Goal: Information Seeking & Learning: Find specific page/section

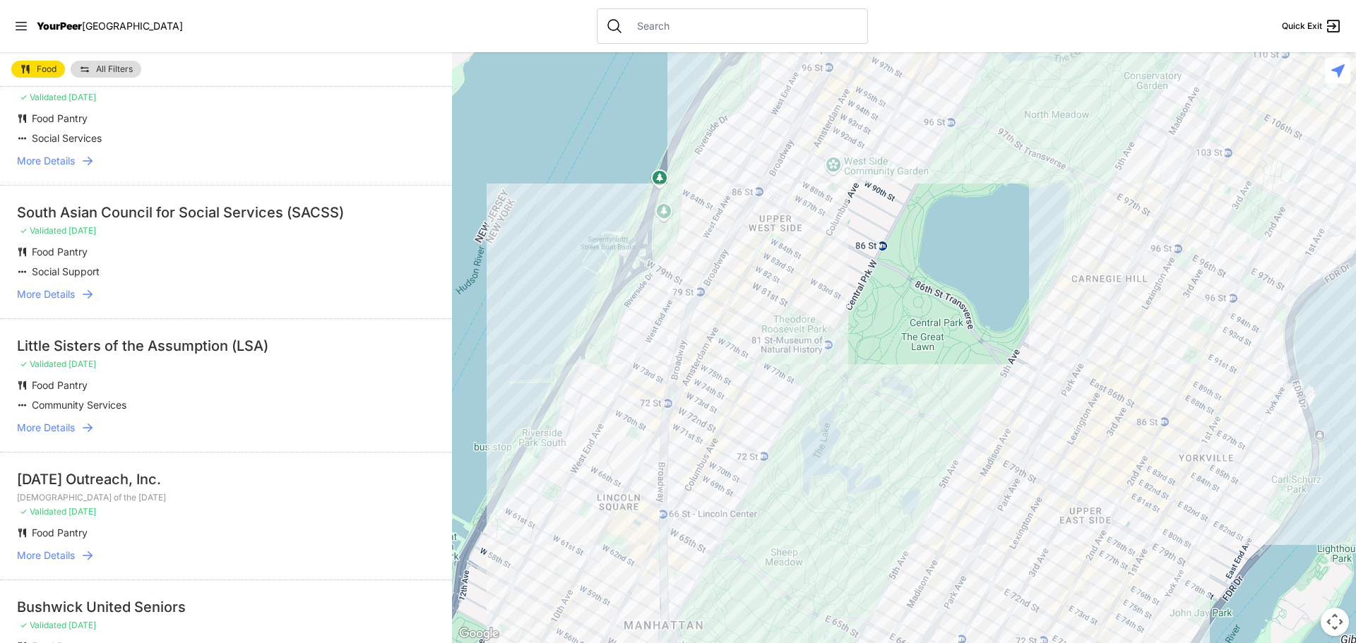
scroll to position [777, 0]
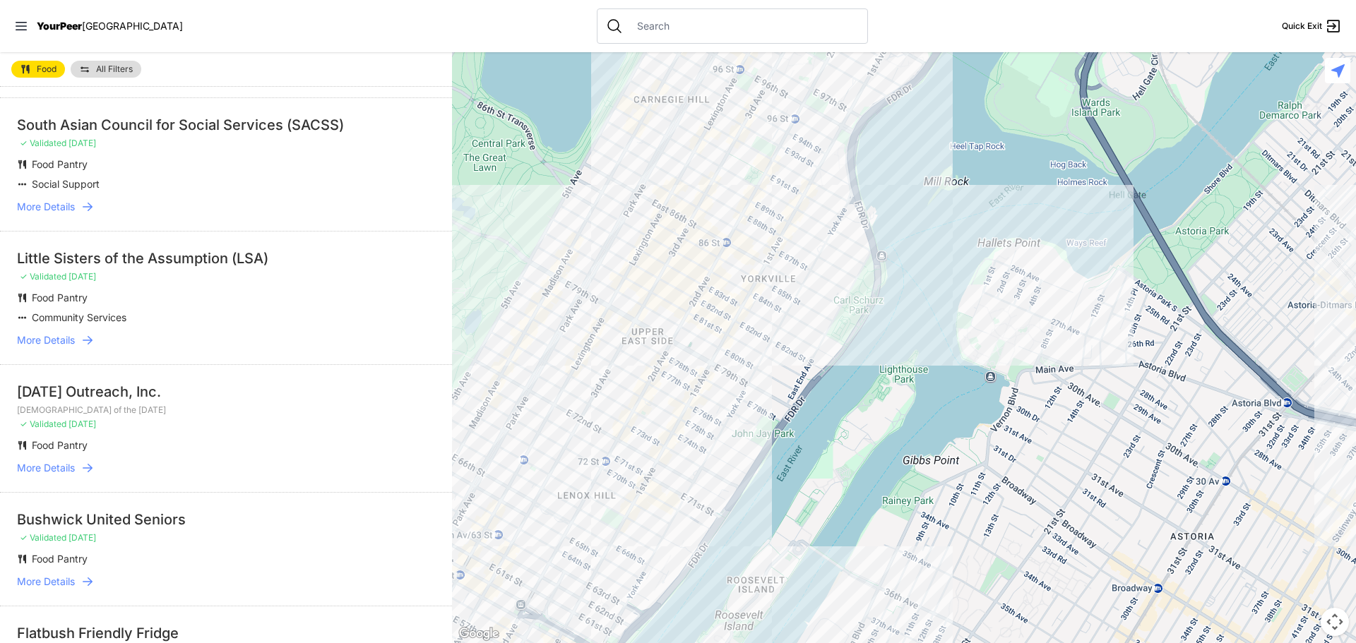
drag, startPoint x: 862, startPoint y: 388, endPoint x: 425, endPoint y: 208, distance: 473.1
click at [425, 208] on main "Food All Filters All Food locations Nearby Recently Updated Most Services Masbi…" at bounding box center [678, 347] width 1356 height 591
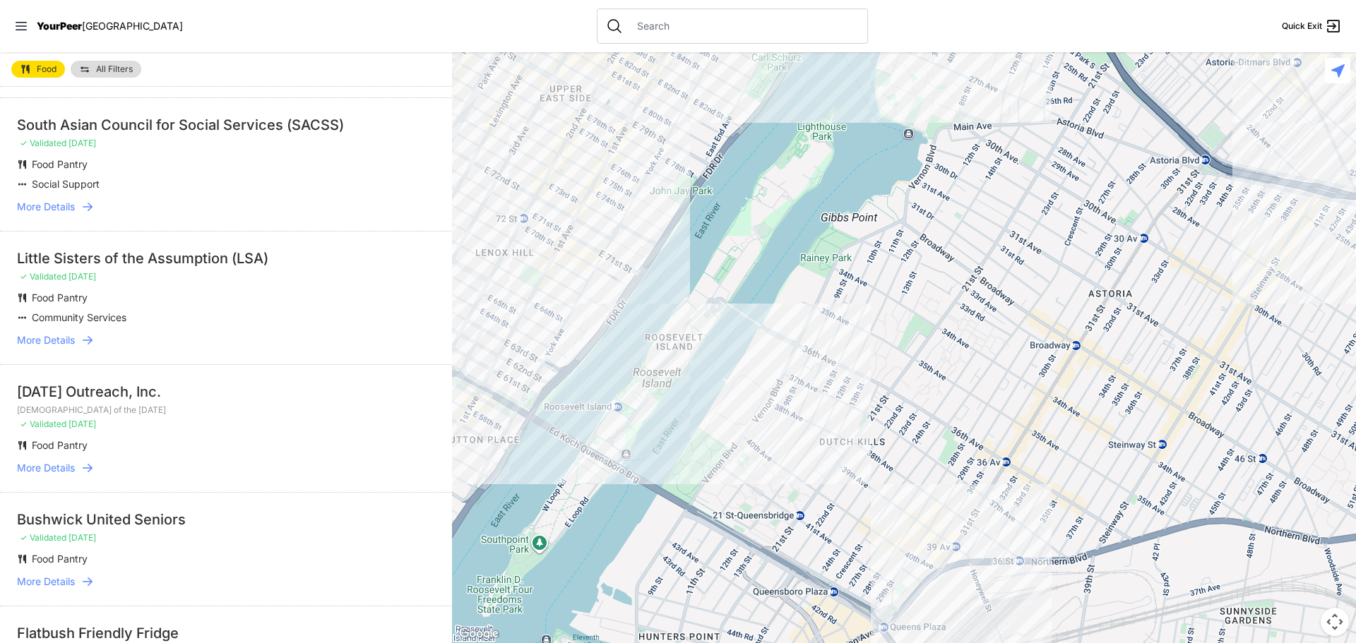
drag, startPoint x: 604, startPoint y: 436, endPoint x: 520, endPoint y: 191, distance: 259.7
click at [520, 191] on div at bounding box center [904, 347] width 904 height 591
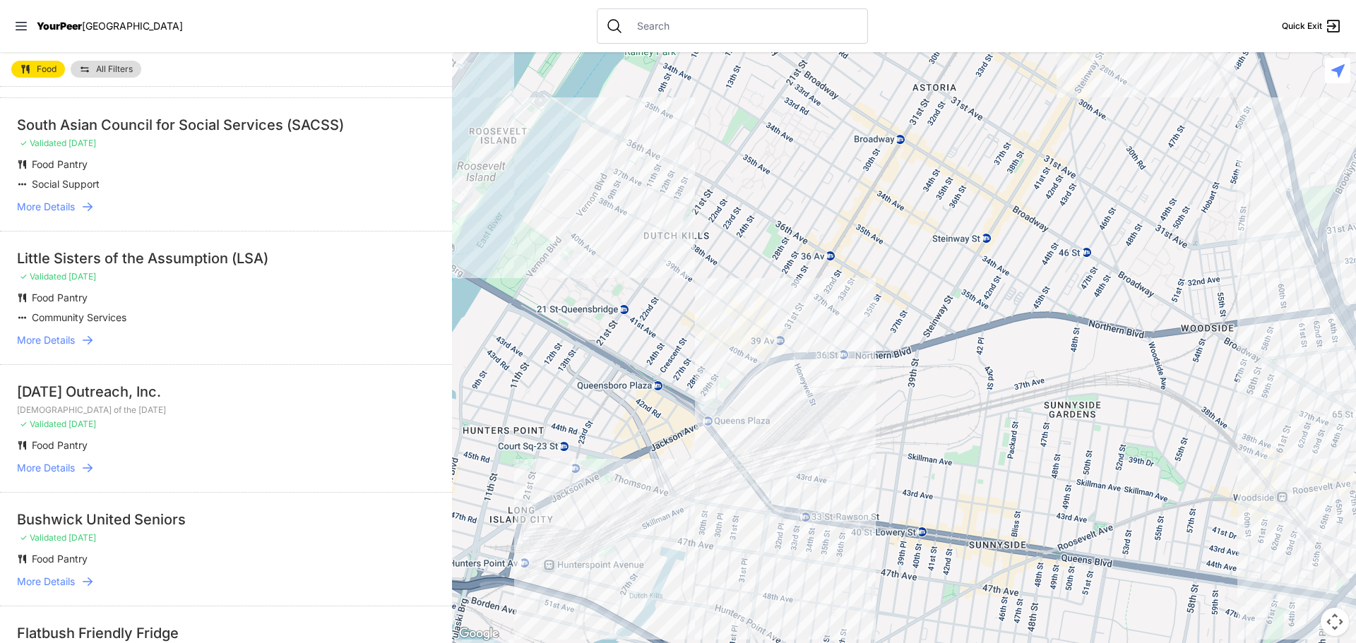
drag, startPoint x: 899, startPoint y: 454, endPoint x: 722, endPoint y: 246, distance: 272.5
click at [722, 246] on div at bounding box center [904, 347] width 904 height 591
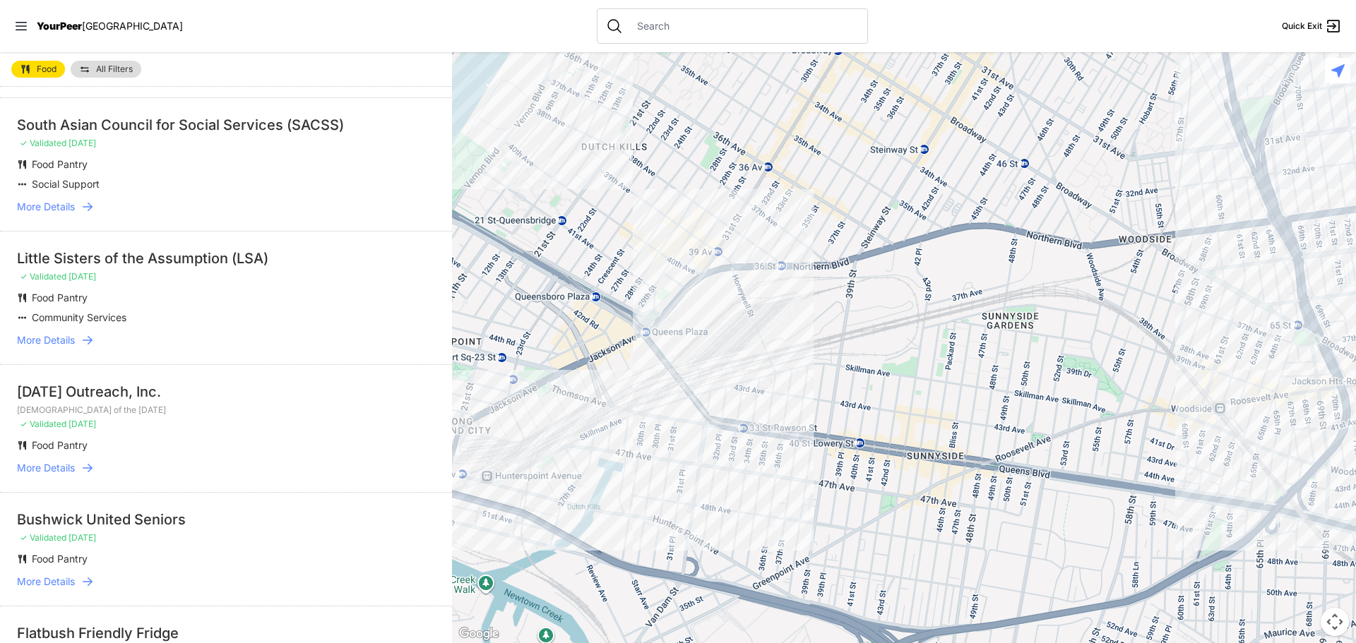
drag, startPoint x: 860, startPoint y: 395, endPoint x: 715, endPoint y: 185, distance: 255.3
click at [762, 271] on div at bounding box center [904, 347] width 904 height 591
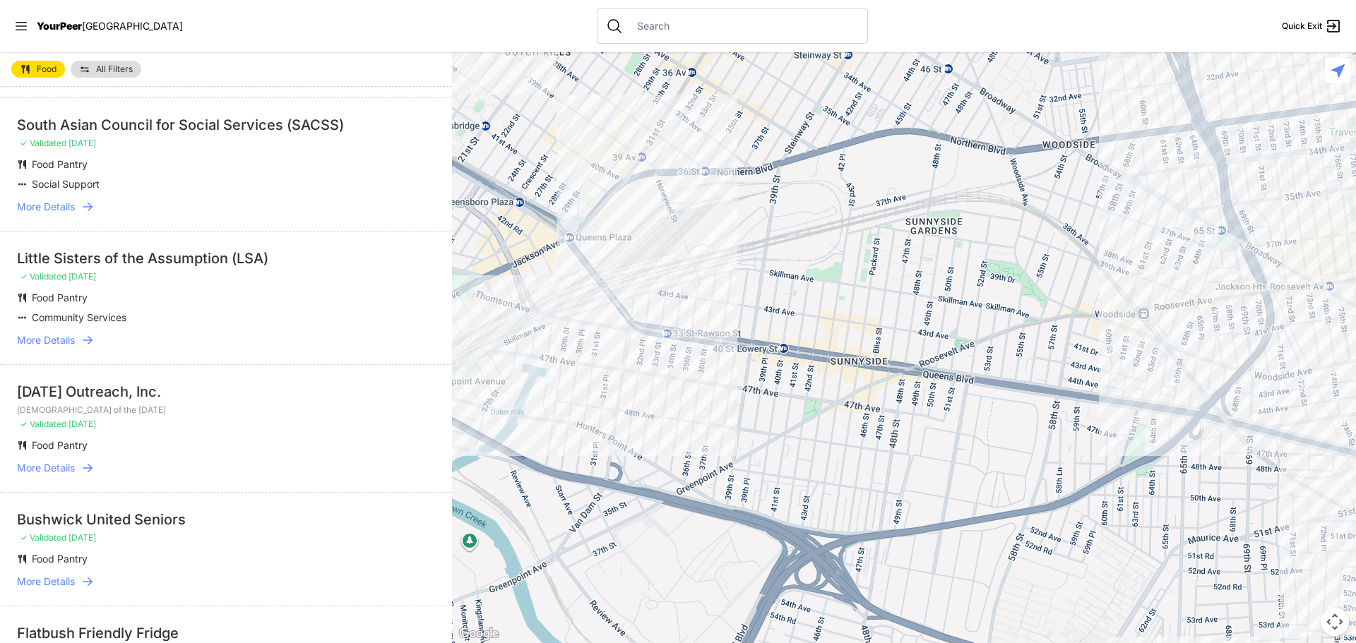
drag, startPoint x: 715, startPoint y: 185, endPoint x: 686, endPoint y: 140, distance: 53.3
click at [686, 140] on div at bounding box center [904, 347] width 904 height 591
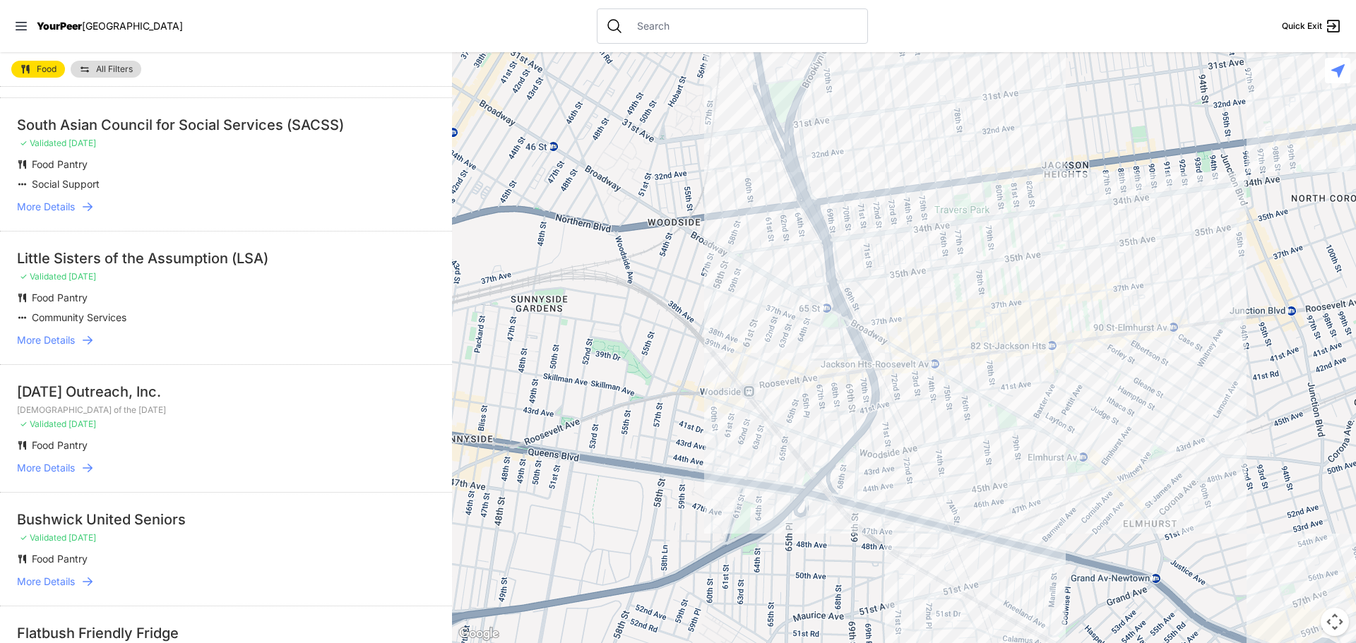
drag, startPoint x: 873, startPoint y: 303, endPoint x: 475, endPoint y: 382, distance: 405.4
click at [475, 382] on div at bounding box center [904, 347] width 904 height 591
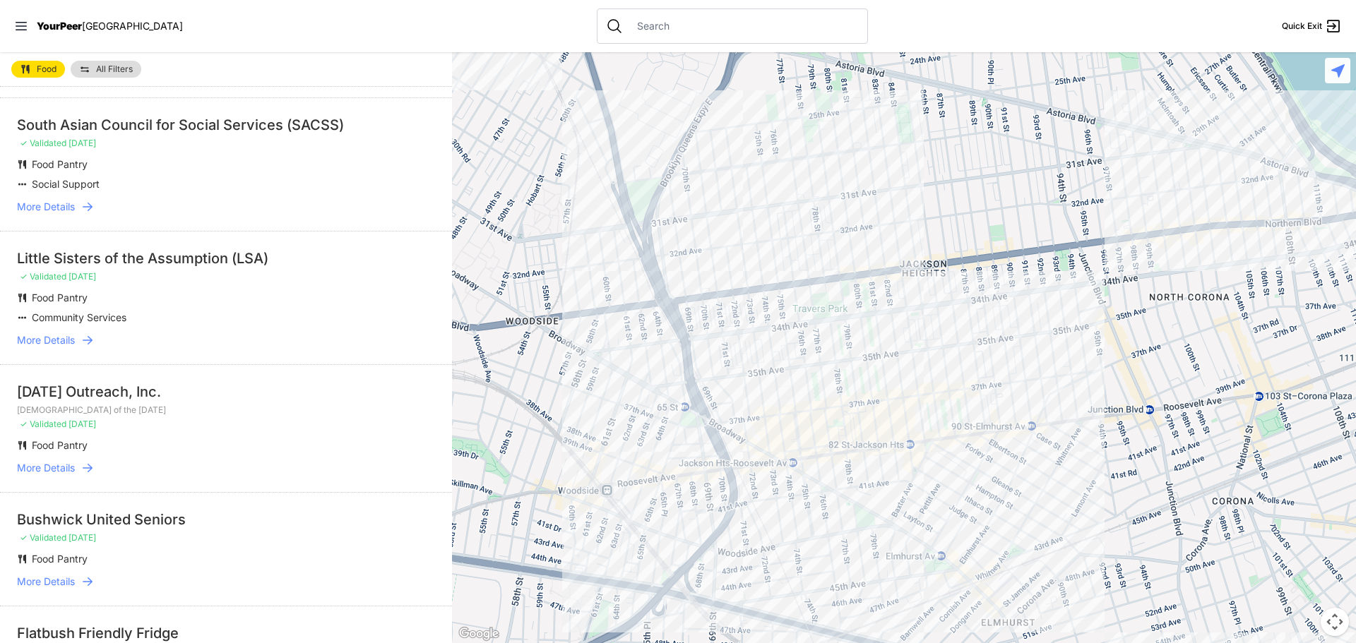
drag, startPoint x: 888, startPoint y: 406, endPoint x: 746, endPoint y: 506, distance: 174.4
click at [746, 506] on div at bounding box center [904, 347] width 904 height 591
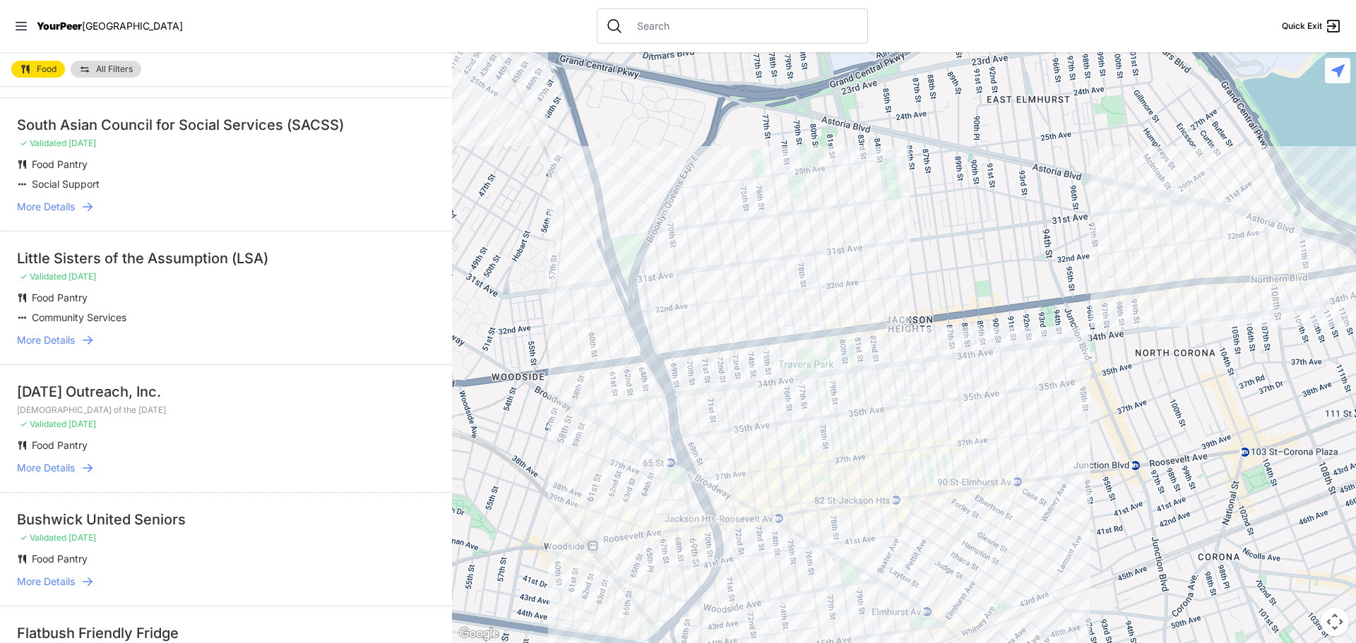
drag, startPoint x: 869, startPoint y: 201, endPoint x: 850, endPoint y: 268, distance: 69.9
click at [850, 268] on div at bounding box center [904, 347] width 904 height 591
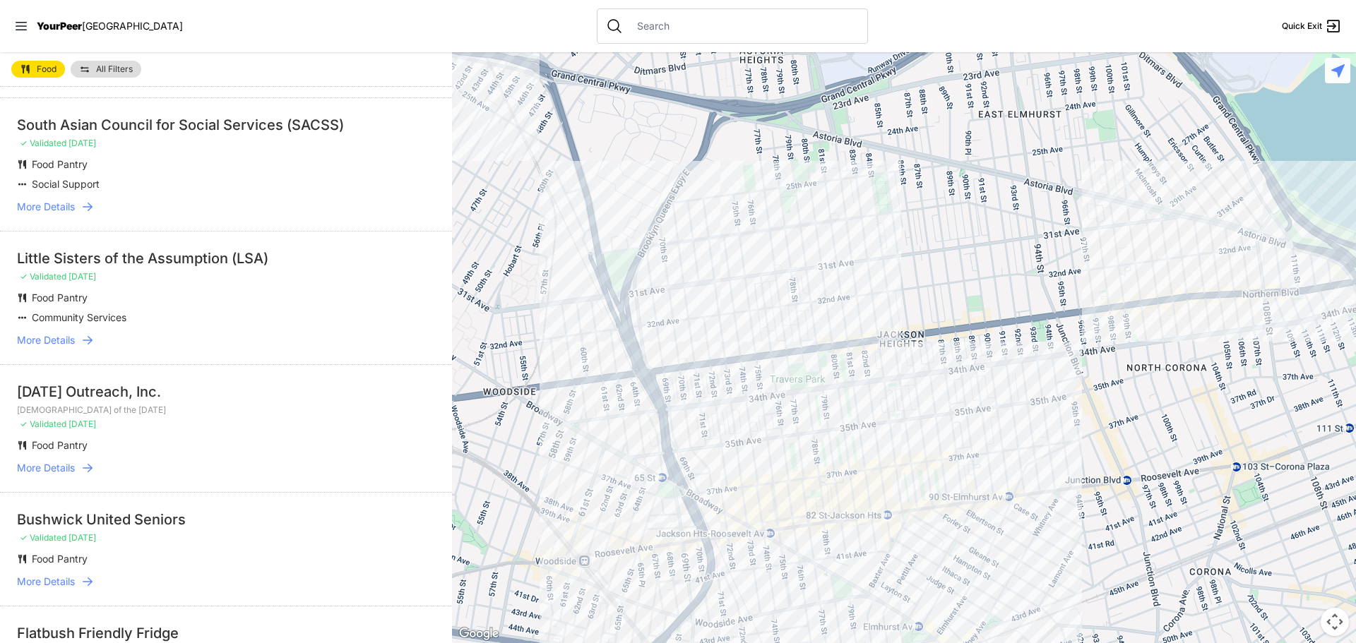
click at [806, 183] on div at bounding box center [904, 347] width 904 height 591
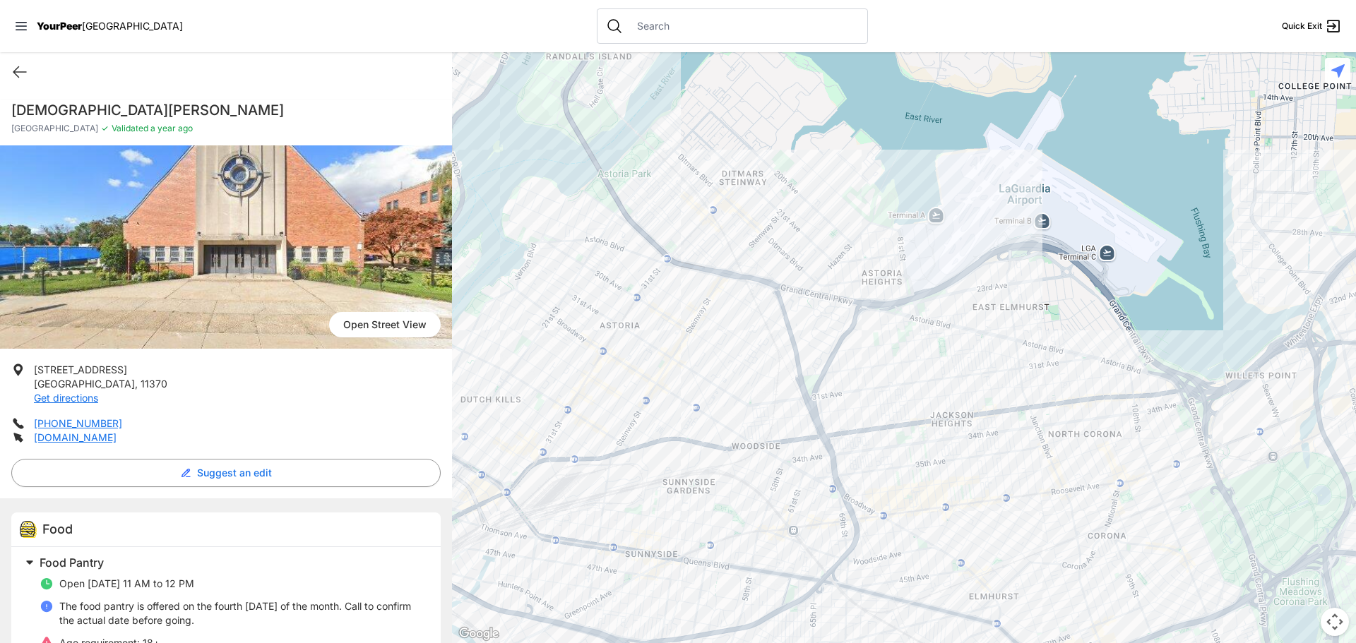
click at [349, 332] on link "Open Street View" at bounding box center [385, 324] width 112 height 25
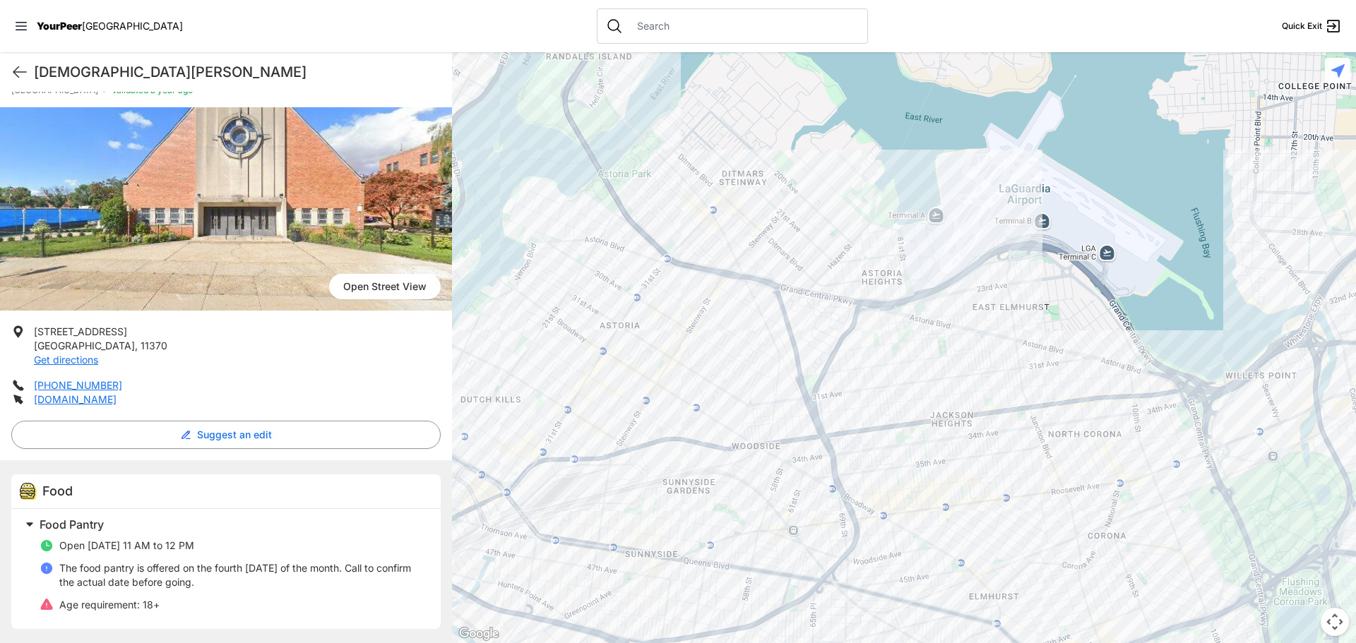
click at [908, 332] on div at bounding box center [904, 347] width 904 height 591
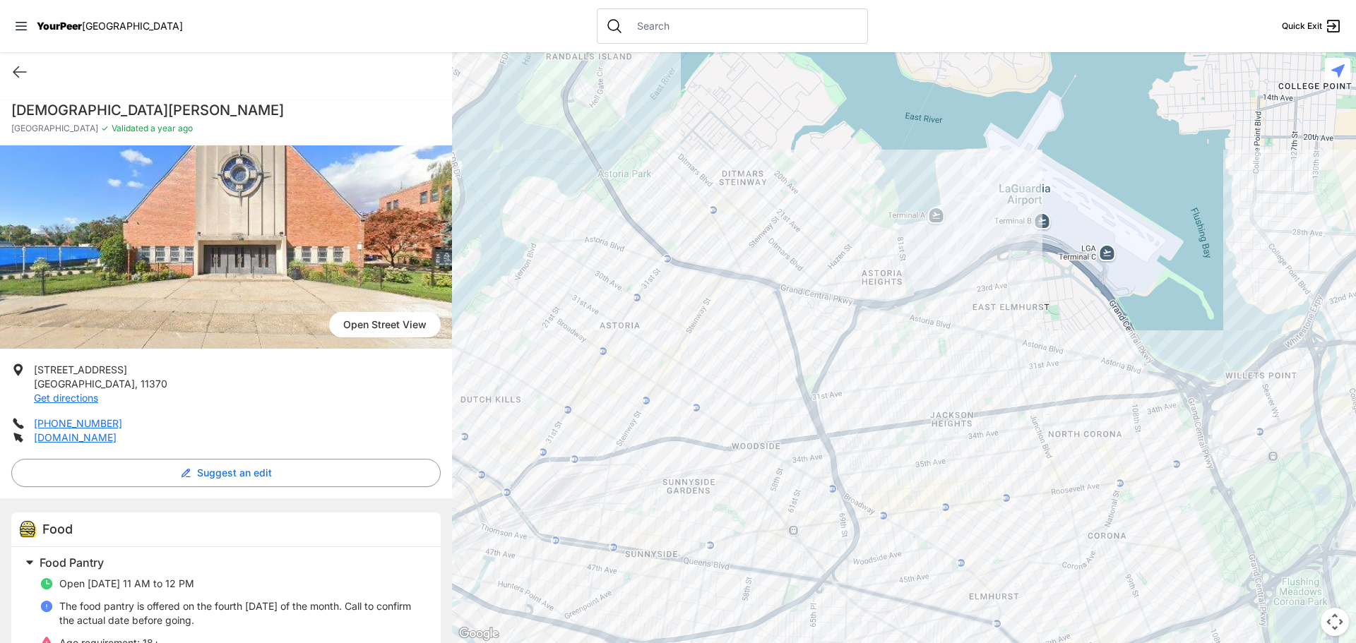
click at [905, 334] on div at bounding box center [904, 347] width 904 height 591
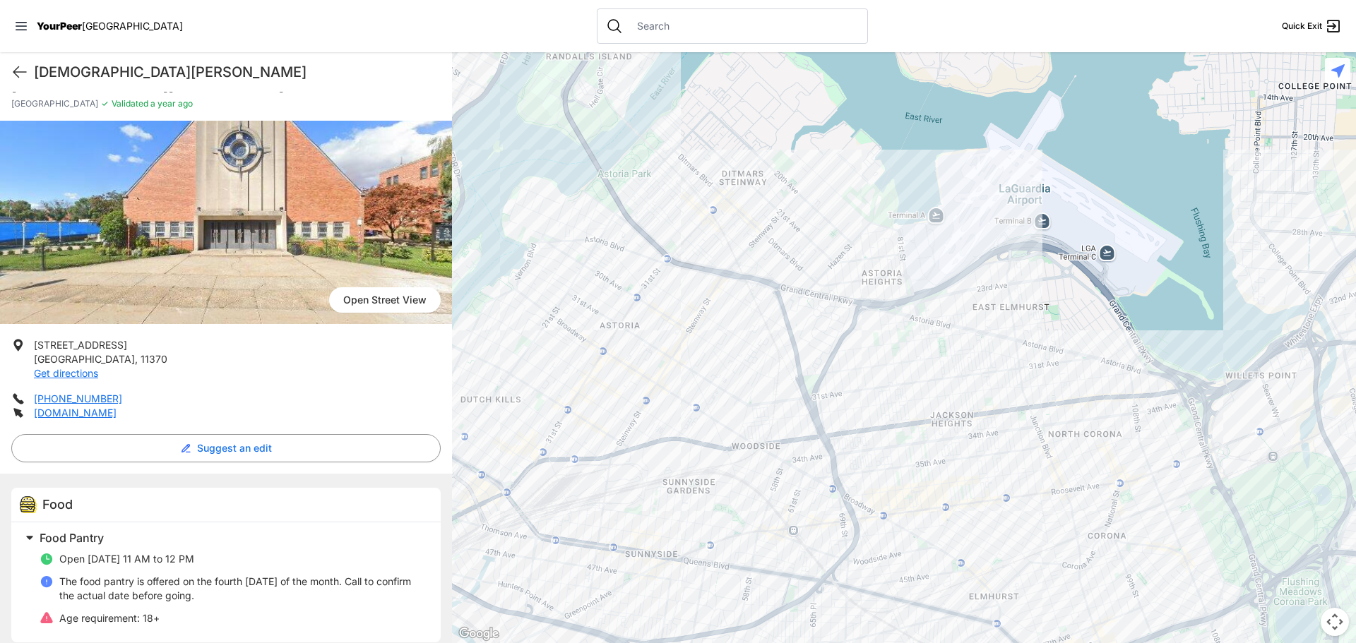
scroll to position [38, 0]
